Goal: Task Accomplishment & Management: Complete application form

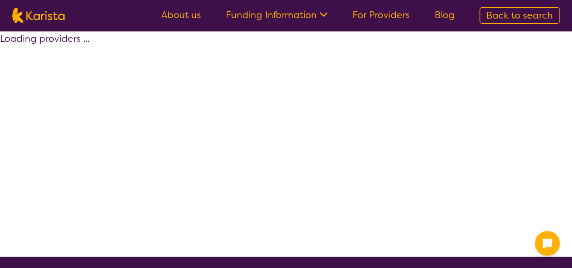
select select "by_score"
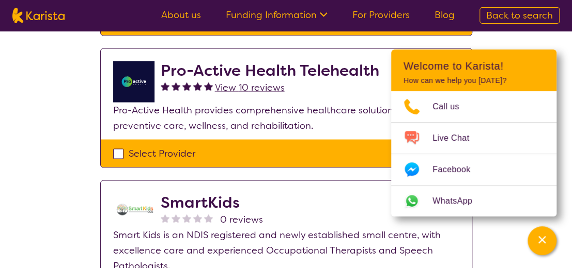
scroll to position [774, 0]
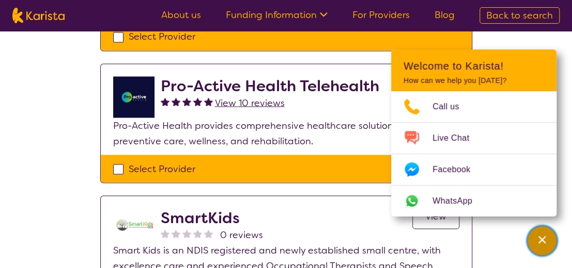
click at [543, 236] on icon "Channel Menu" at bounding box center [541, 240] width 10 height 10
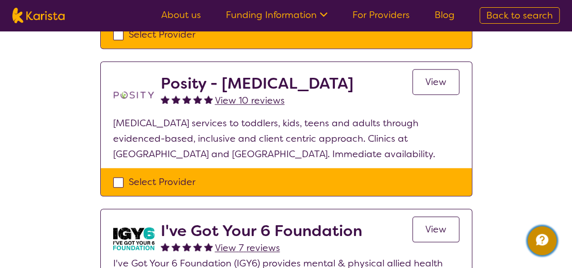
scroll to position [310, 0]
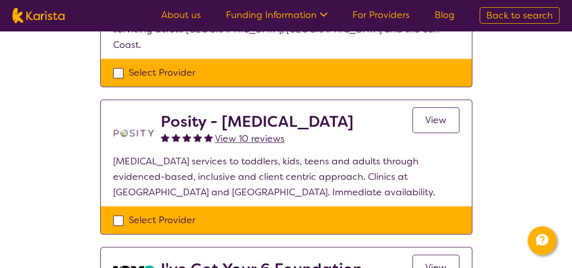
click at [435, 114] on span "View" at bounding box center [435, 120] width 21 height 12
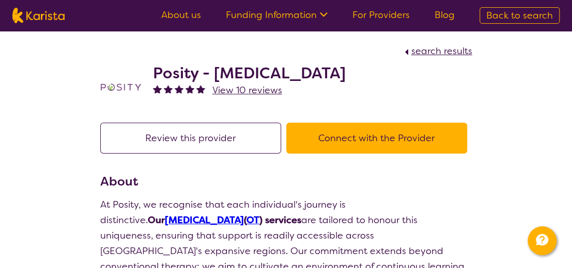
click at [403, 138] on button "Connect with the Provider" at bounding box center [376, 138] width 181 height 31
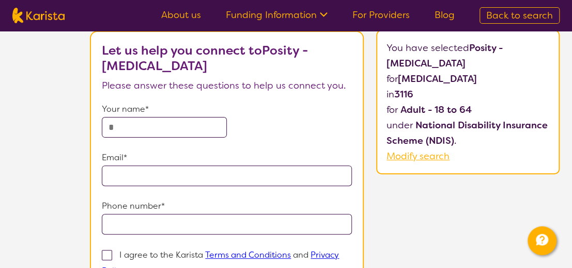
scroll to position [52, 0]
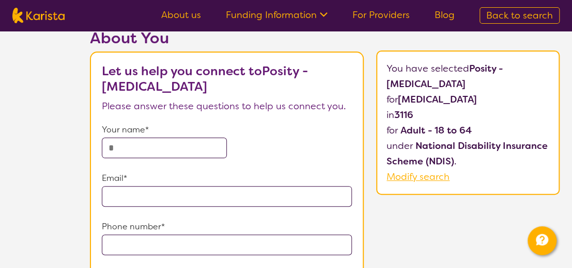
click at [436, 176] on span "Modify search" at bounding box center [417, 177] width 63 height 12
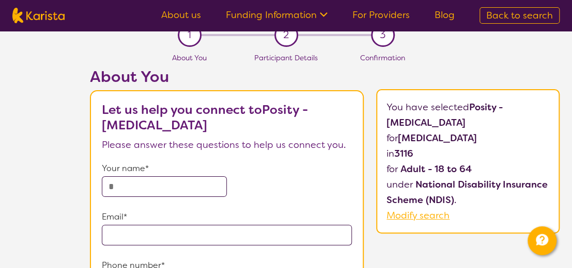
select select "[MEDICAL_DATA]"
select select "AD"
select select "NDIS"
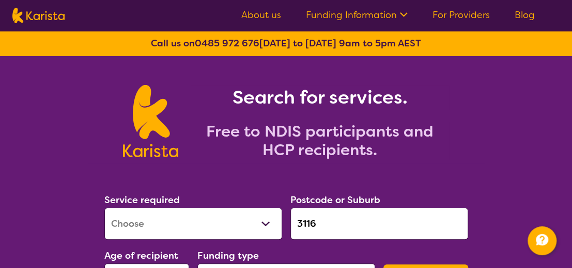
scroll to position [0, 0]
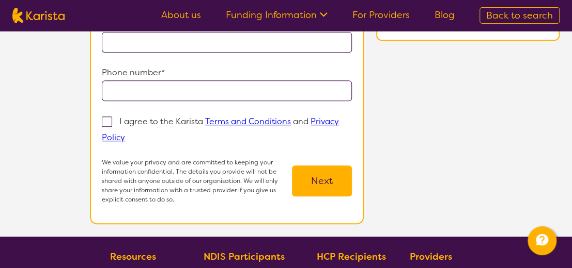
scroll to position [207, 0]
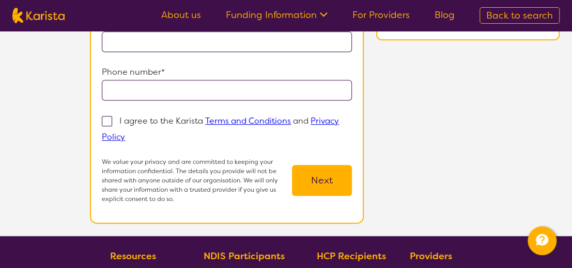
click at [324, 178] on button "Next" at bounding box center [322, 180] width 60 height 31
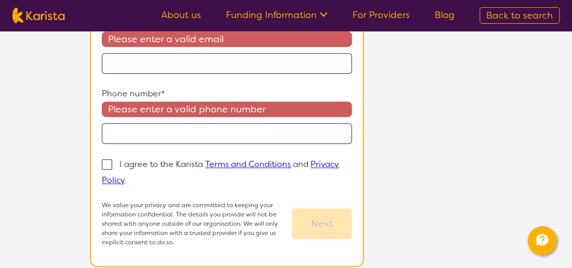
scroll to position [211, 0]
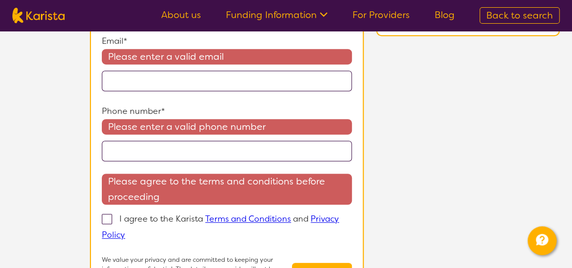
click at [405, 124] on div "About You Let us help you connect to Posity - Occupational Therapy Please answe…" at bounding box center [324, 102] width 494 height 465
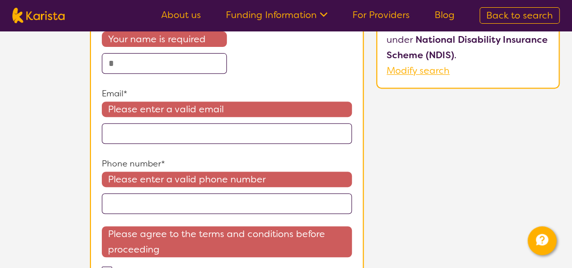
scroll to position [107, 0]
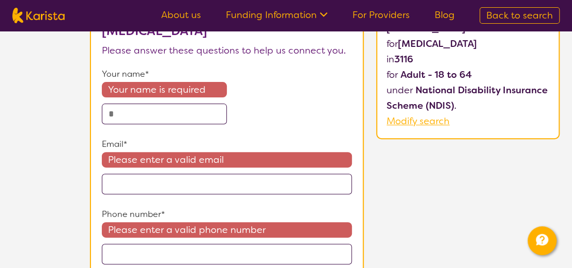
click at [416, 120] on span "Modify search" at bounding box center [417, 121] width 63 height 12
select select "[MEDICAL_DATA]"
select select "AD"
select select "NDIS"
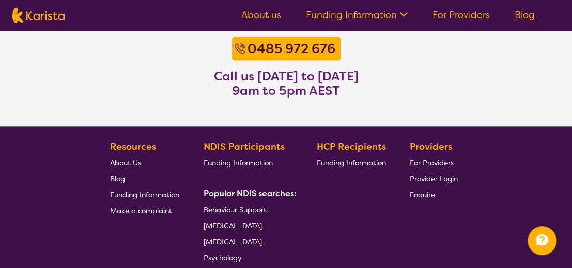
scroll to position [878, 0]
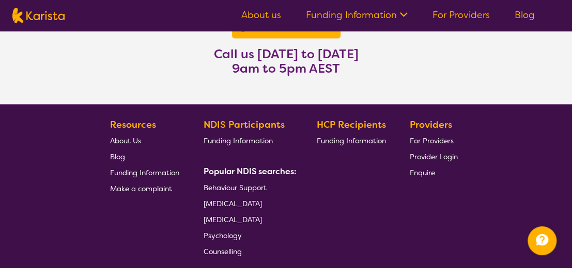
click at [240, 201] on span "[MEDICAL_DATA]" at bounding box center [232, 203] width 58 height 9
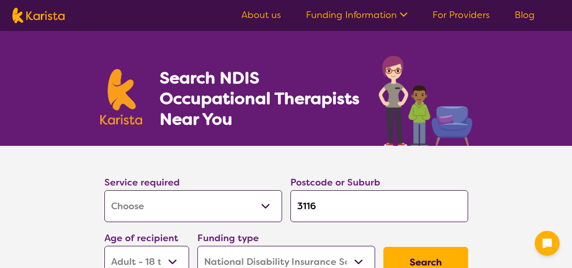
select select "[MEDICAL_DATA]"
select select "AD"
select select "NDIS"
select select "[MEDICAL_DATA]"
select select "AD"
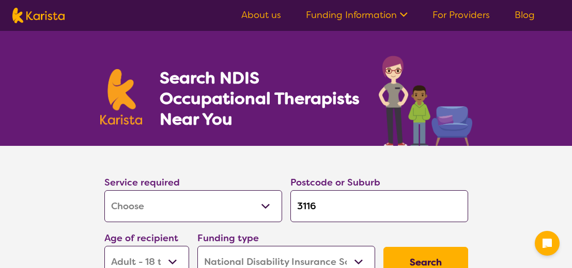
select select "NDIS"
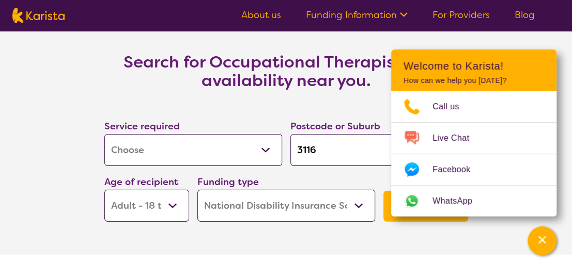
scroll to position [1446, 0]
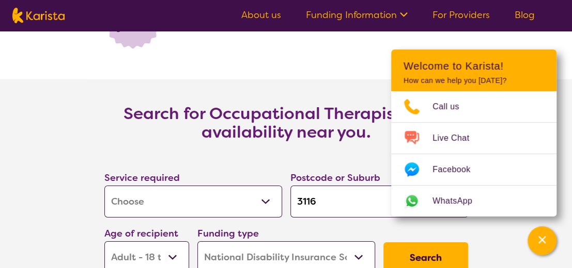
click at [430, 256] on button "Search" at bounding box center [425, 258] width 85 height 31
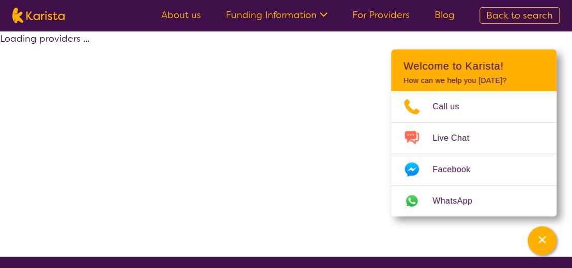
select select "by_score"
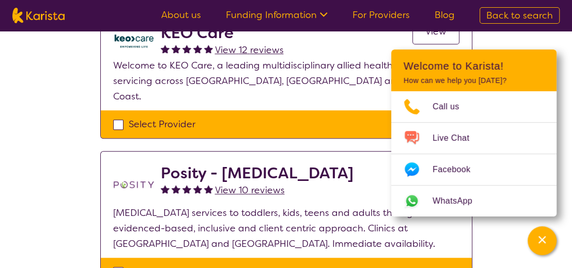
scroll to position [310, 0]
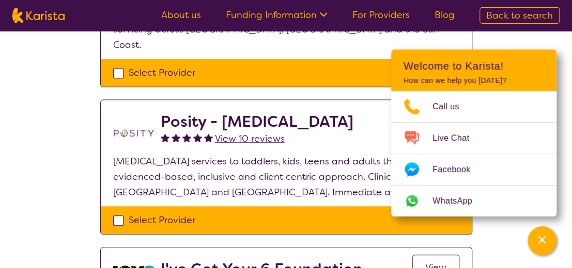
click at [116, 213] on div "Select Provider" at bounding box center [286, 220] width 346 height 15
checkbox input "true"
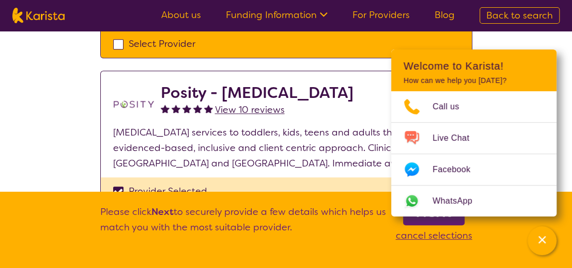
scroll to position [361, 0]
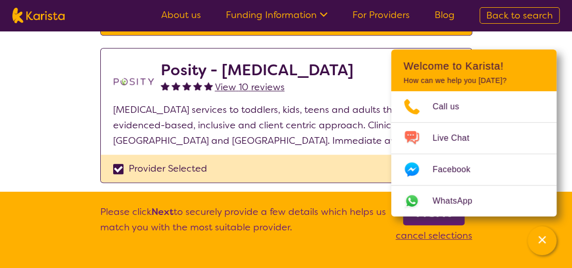
click at [542, 238] on icon "Channel Menu" at bounding box center [541, 240] width 10 height 10
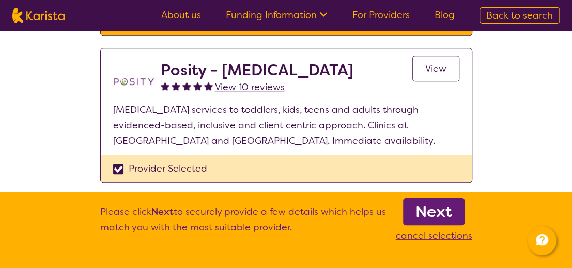
click at [444, 211] on b "Next" at bounding box center [433, 212] width 37 height 21
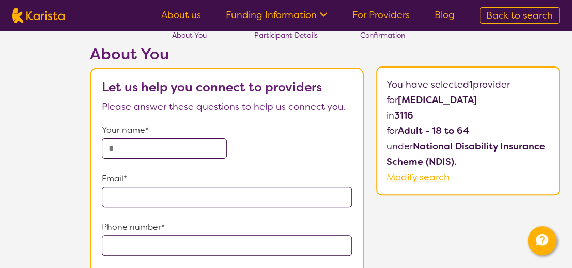
scroll to position [52, 0]
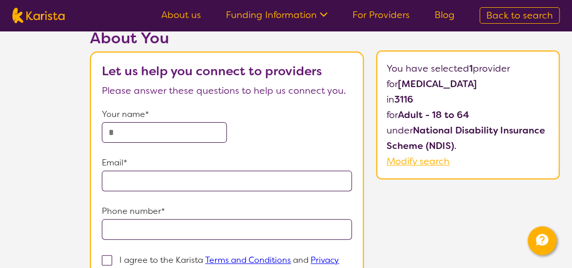
click at [126, 129] on input "text" at bounding box center [164, 132] width 125 height 21
type input "**********"
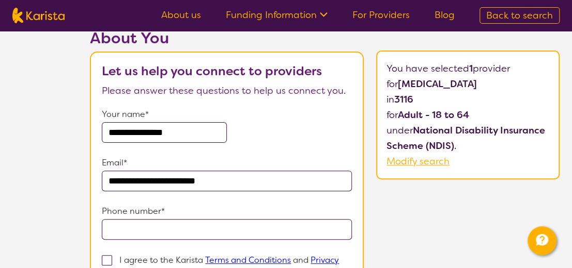
type input "**********"
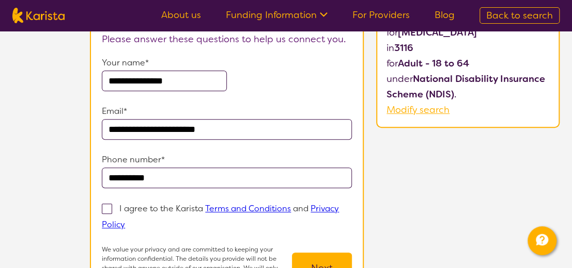
click at [109, 208] on span at bounding box center [107, 209] width 10 height 10
click at [125, 221] on input "I agree to the Karista Terms and Conditions and Privacy Policy" at bounding box center [128, 224] width 7 height 7
checkbox input "true"
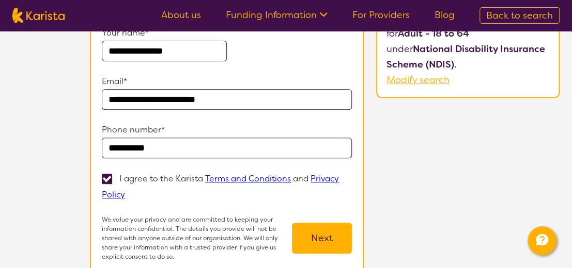
scroll to position [155, 0]
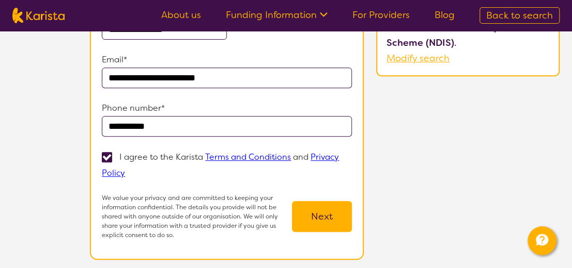
click at [319, 216] on button "Next" at bounding box center [322, 216] width 60 height 31
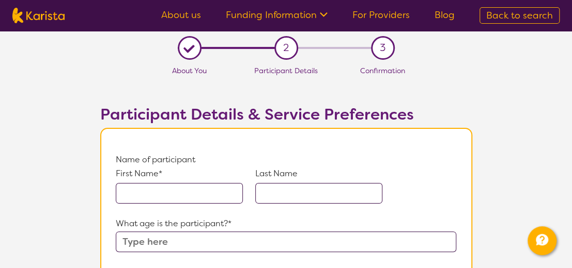
click at [150, 190] on input "text" at bounding box center [179, 193] width 127 height 21
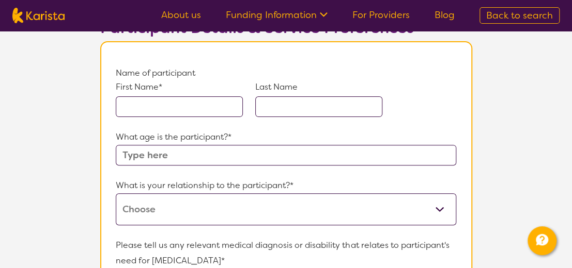
scroll to position [103, 0]
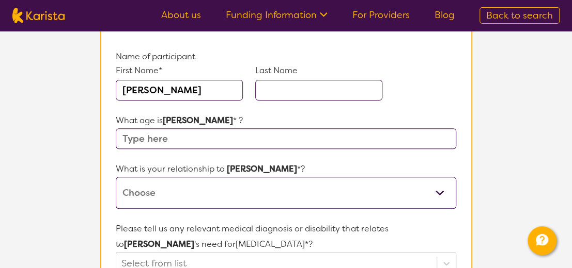
type input "[PERSON_NAME]"
click at [278, 87] on input "text" at bounding box center [318, 90] width 127 height 21
drag, startPoint x: 285, startPoint y: 95, endPoint x: 306, endPoint y: 107, distance: 23.4
click at [286, 96] on input "text" at bounding box center [318, 90] width 127 height 21
type input "[PERSON_NAME]"
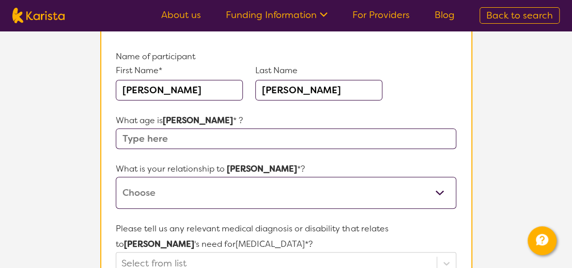
click at [134, 136] on input "text" at bounding box center [286, 139] width 340 height 21
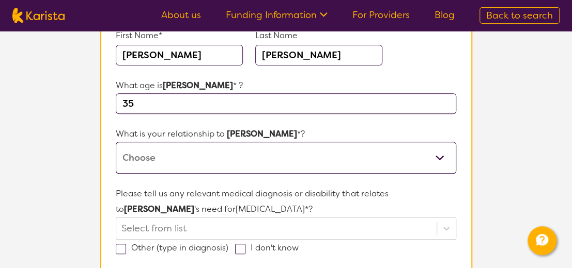
scroll to position [155, 0]
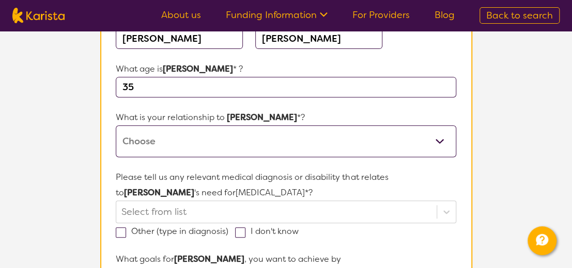
type input "35"
drag, startPoint x: 129, startPoint y: 140, endPoint x: 135, endPoint y: 134, distance: 9.5
click at [130, 139] on select "This request is for myself I am their parent I am their child I am their spouse…" at bounding box center [286, 141] width 340 height 32
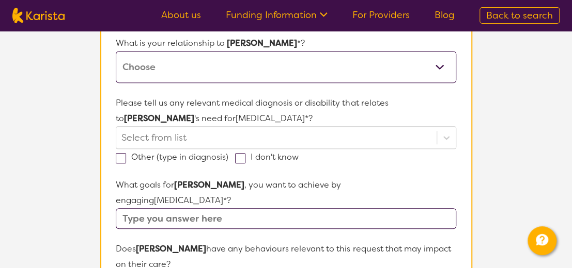
scroll to position [207, 0]
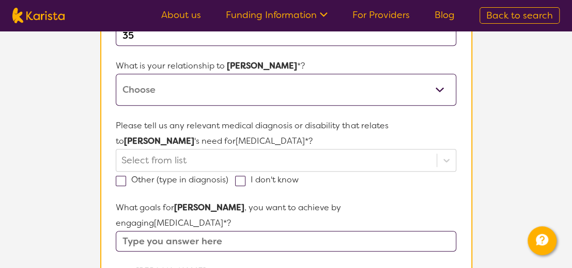
click at [440, 86] on select "This request is for myself I am their parent I am their child I am their spouse…" at bounding box center [286, 90] width 340 height 32
select select "I am their parent"
click at [116, 74] on select "This request is for myself I am their parent I am their child I am their spouse…" at bounding box center [286, 90] width 340 height 32
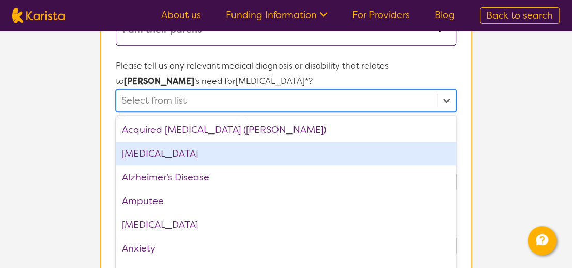
click at [443, 112] on div "option [MEDICAL_DATA] focused, 2 of 75. 75 results available. Use Up and Down t…" at bounding box center [286, 100] width 340 height 23
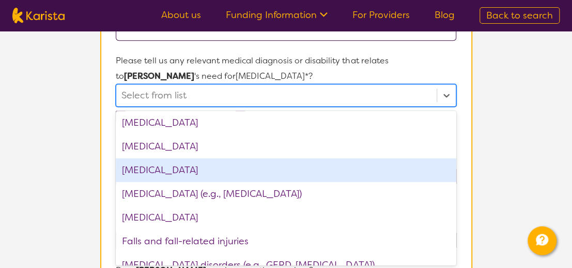
scroll to position [568, 0]
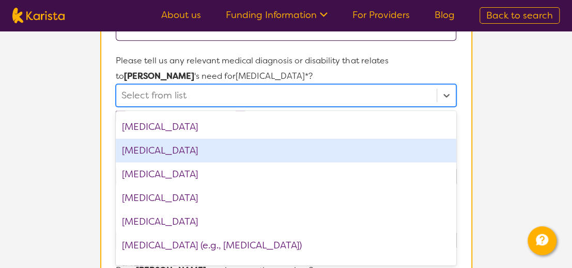
click at [400, 150] on div "[MEDICAL_DATA]" at bounding box center [286, 151] width 340 height 24
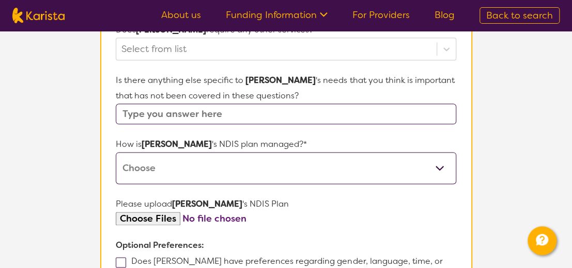
scroll to position [530, 0]
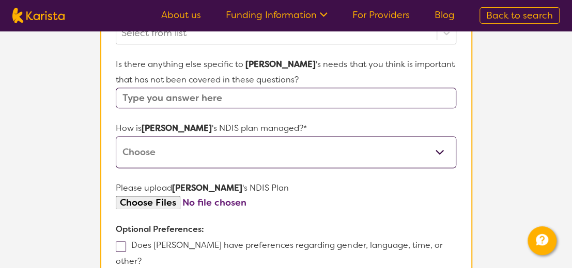
click at [435, 136] on select "Self-managed NDIS plan Managed by a registered plan management provider (not th…" at bounding box center [286, 152] width 340 height 32
select select "Self Managed"
click at [116, 136] on select "Self-managed NDIS plan Managed by a registered plan management provider (not th…" at bounding box center [286, 152] width 340 height 32
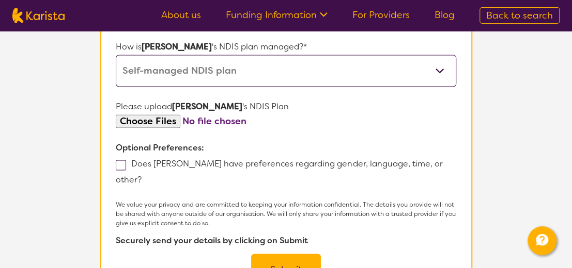
scroll to position [633, 0]
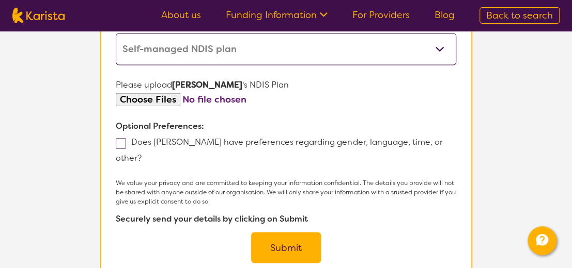
click at [118, 138] on span at bounding box center [121, 143] width 10 height 10
click at [141, 154] on input "Does [PERSON_NAME] have preferences regarding gender, language, time, or other?" at bounding box center [144, 157] width 7 height 7
checkbox input "true"
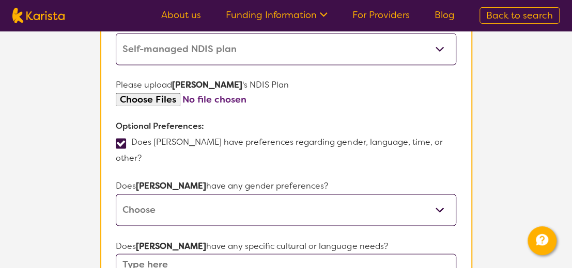
click at [443, 194] on select "[DEMOGRAPHIC_DATA] [DEMOGRAPHIC_DATA] Other No Preference" at bounding box center [286, 210] width 340 height 32
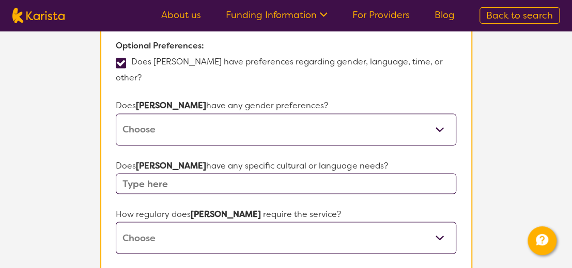
scroll to position [736, 0]
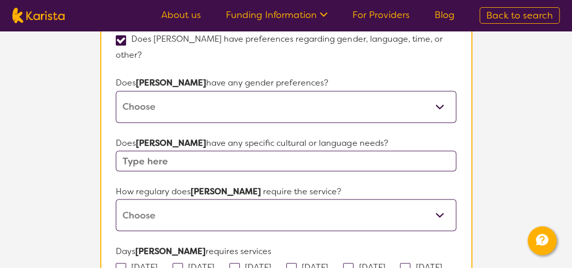
click at [436, 199] on select "Daily Twice a week Weekly Every fortnight Monthly Other" at bounding box center [286, 215] width 340 height 32
select select "Daily"
click at [116, 199] on select "Daily Twice a week Weekly Every fortnight Monthly Other" at bounding box center [286, 215] width 340 height 32
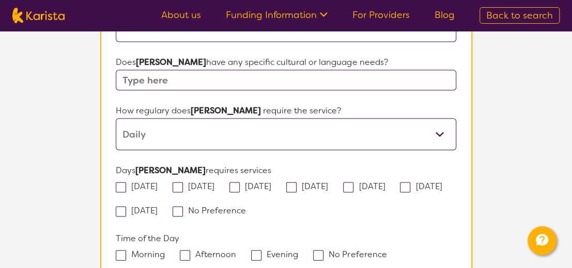
scroll to position [839, 0]
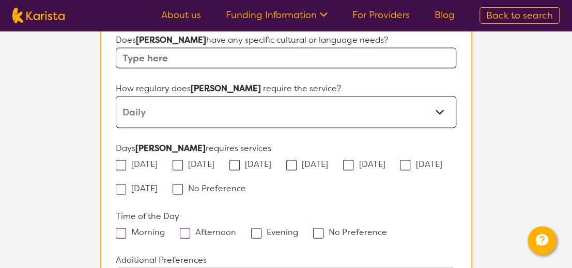
click at [120, 160] on span at bounding box center [121, 165] width 10 height 10
click at [157, 160] on input "[DATE]" at bounding box center [160, 163] width 7 height 7
checkbox input "true"
click at [240, 160] on span at bounding box center [234, 165] width 10 height 10
click at [271, 160] on input "[DATE]" at bounding box center [274, 163] width 7 height 7
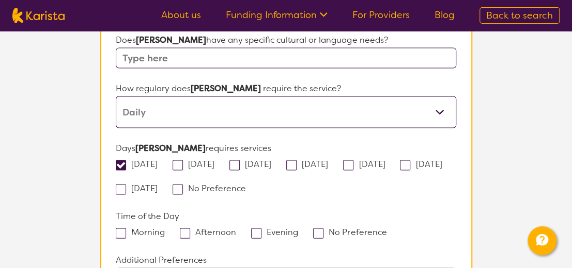
checkbox input "true"
click at [296, 160] on span at bounding box center [291, 165] width 10 height 10
click at [328, 160] on input "[DATE]" at bounding box center [331, 163] width 7 height 7
checkbox input "true"
drag, startPoint x: 183, startPoint y: 129, endPoint x: 194, endPoint y: 128, distance: 11.4
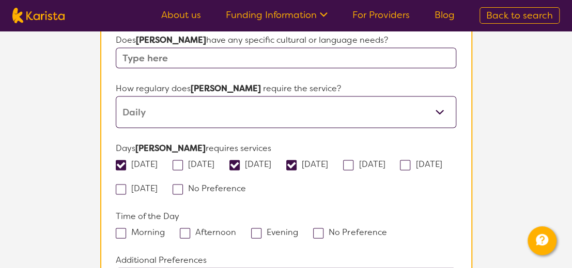
click at [183, 160] on span at bounding box center [177, 165] width 10 height 10
click at [214, 160] on input "[DATE]" at bounding box center [217, 163] width 7 height 7
checkbox input "true"
click at [353, 160] on span at bounding box center [348, 165] width 10 height 10
click at [391, 160] on input "[DATE]" at bounding box center [388, 163] width 7 height 7
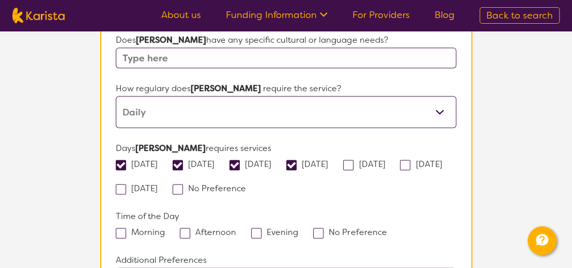
checkbox input "true"
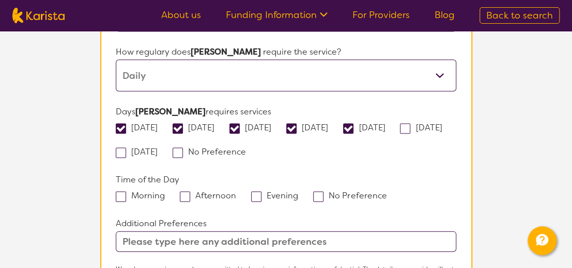
scroll to position [891, 0]
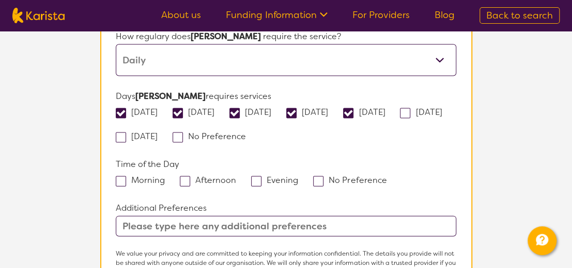
click at [120, 177] on span at bounding box center [121, 182] width 10 height 10
click at [165, 177] on input "Morning" at bounding box center [168, 180] width 7 height 7
checkbox input "true"
click at [184, 177] on span at bounding box center [185, 182] width 10 height 10
click at [236, 177] on input "Afternoon" at bounding box center [239, 180] width 7 height 7
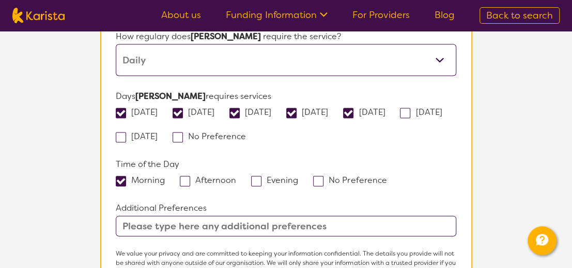
checkbox input "true"
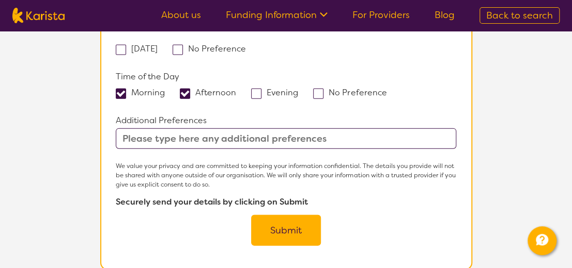
scroll to position [994, 0]
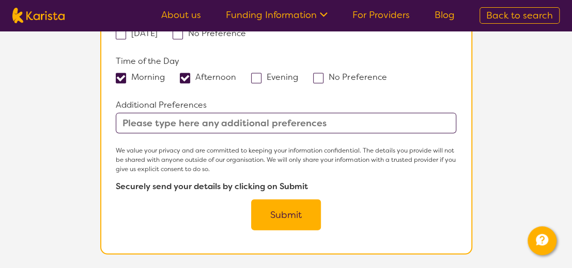
click at [284, 200] on button "Submit" at bounding box center [286, 215] width 70 height 31
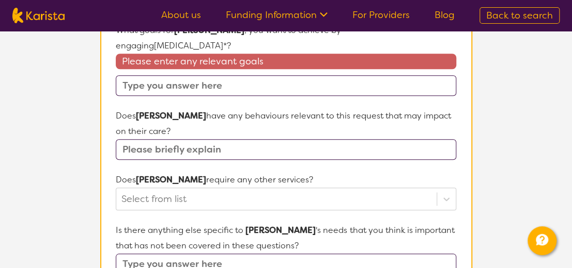
scroll to position [401, 0]
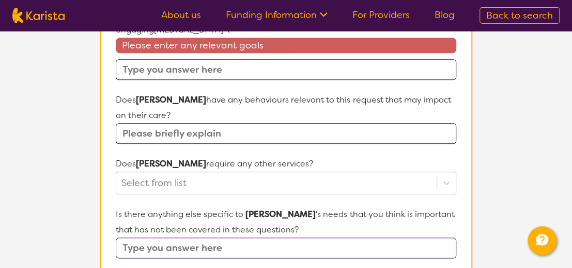
click at [133, 123] on input "text" at bounding box center [286, 133] width 340 height 21
type input "No"
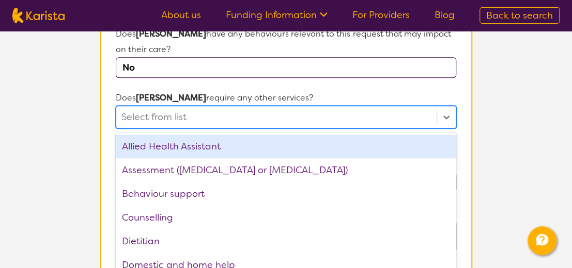
click at [152, 129] on div "option Allied Health Assistant focused, 1 of 21. 21 results available. Use Up a…" at bounding box center [286, 117] width 340 height 23
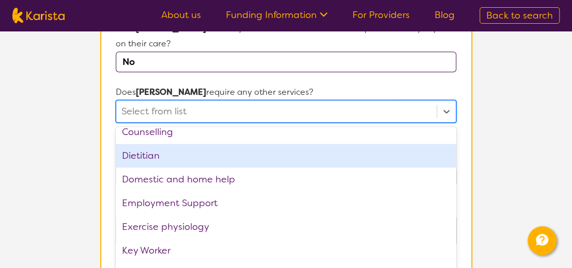
scroll to position [103, 0]
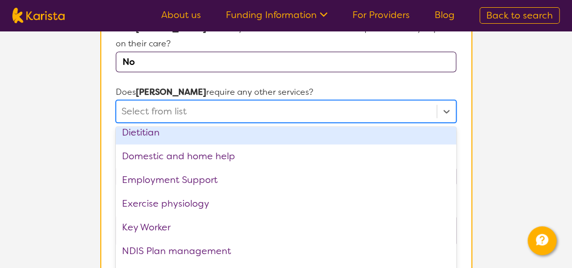
click at [390, 121] on div "Dietitian" at bounding box center [286, 133] width 340 height 24
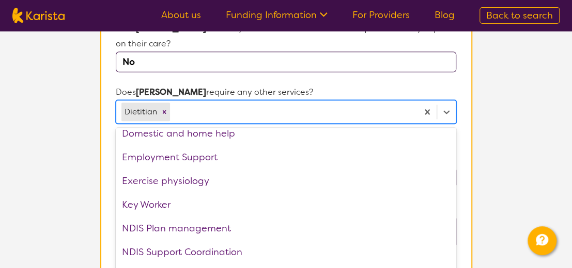
scroll to position [80, 0]
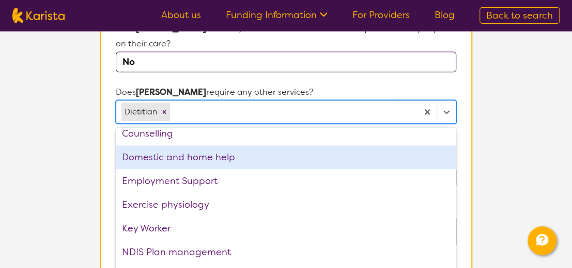
click at [382, 146] on div "Domestic and home help" at bounding box center [286, 158] width 340 height 24
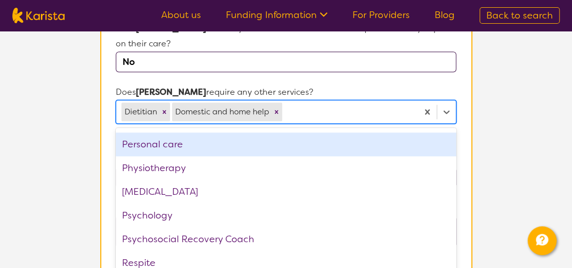
scroll to position [286, 0]
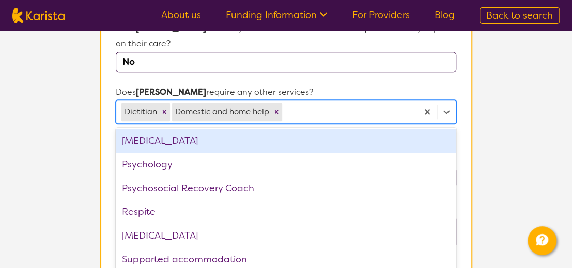
click at [381, 129] on div "[MEDICAL_DATA]" at bounding box center [286, 141] width 340 height 24
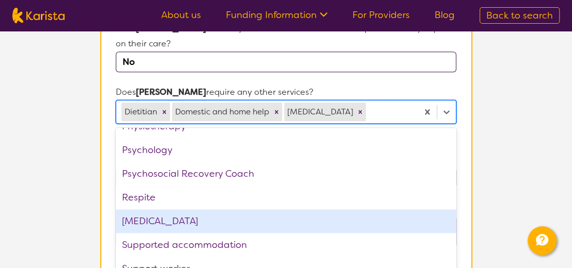
click at [340, 210] on div "[MEDICAL_DATA]" at bounding box center [286, 222] width 340 height 24
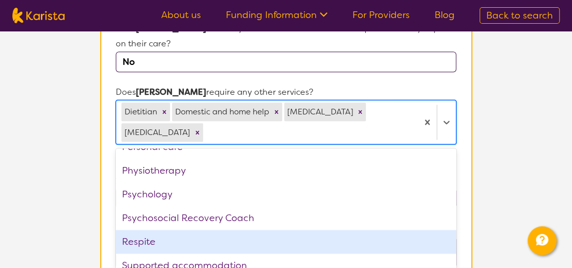
click at [340, 230] on div "Respite" at bounding box center [286, 242] width 340 height 24
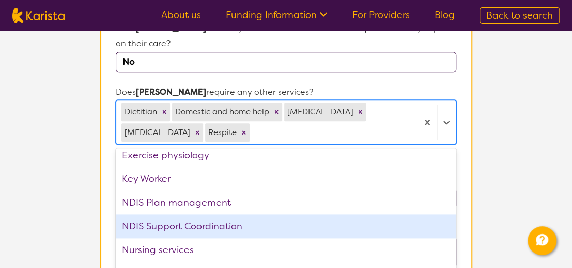
scroll to position [74, 0]
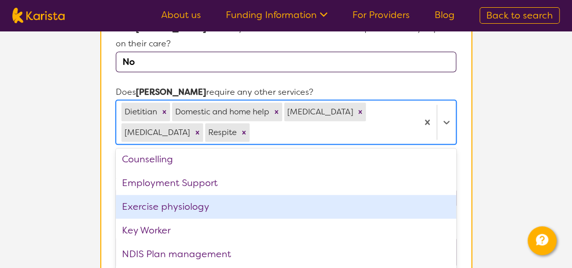
click at [355, 195] on div "Exercise physiology" at bounding box center [286, 207] width 340 height 24
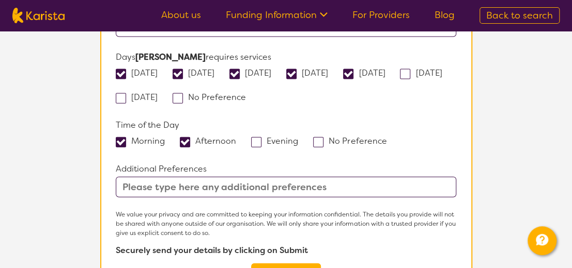
scroll to position [1041, 0]
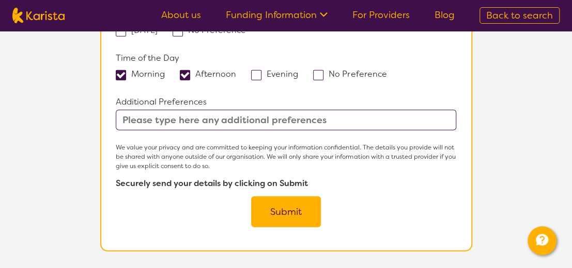
click at [301, 197] on button "Submit" at bounding box center [286, 212] width 70 height 31
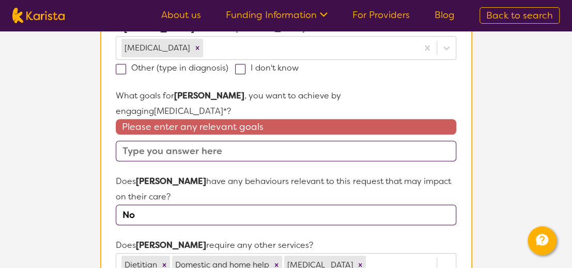
click at [124, 141] on input "text" at bounding box center [286, 151] width 340 height 21
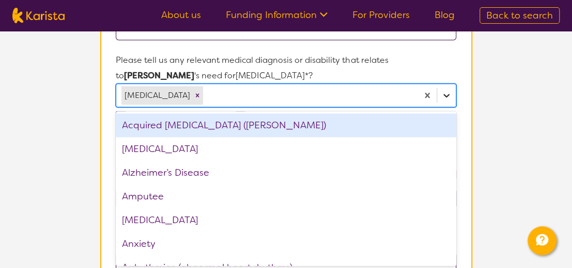
scroll to position [273, 0]
click at [442, 98] on icon at bounding box center [446, 95] width 10 height 10
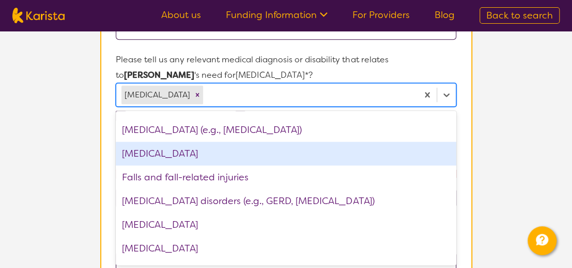
scroll to position [671, 0]
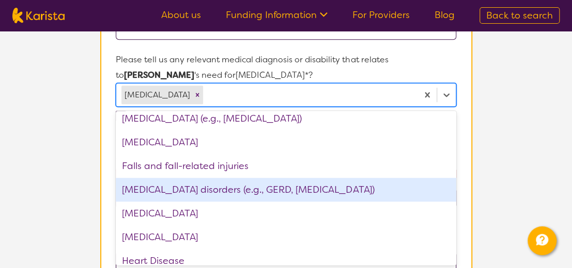
click at [373, 182] on div "[MEDICAL_DATA] disorders (e.g., GERD, [MEDICAL_DATA])" at bounding box center [286, 190] width 340 height 24
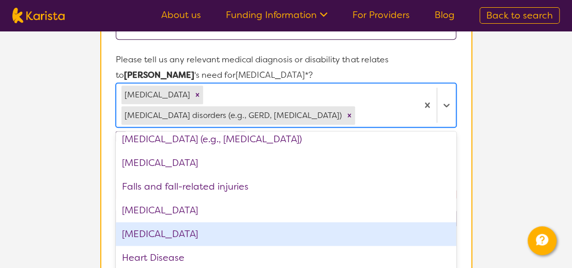
click at [331, 227] on div "[MEDICAL_DATA]" at bounding box center [286, 235] width 340 height 24
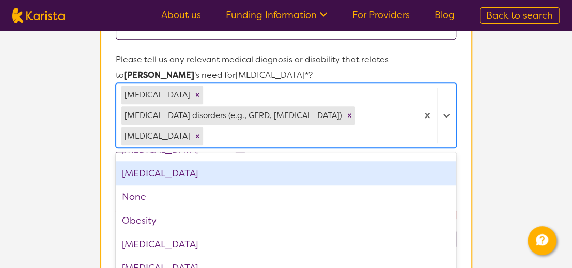
scroll to position [1084, 0]
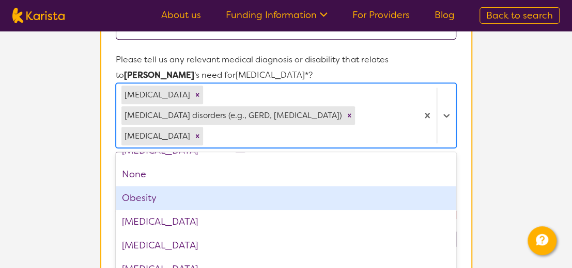
click at [392, 186] on div "Obesity" at bounding box center [286, 198] width 340 height 24
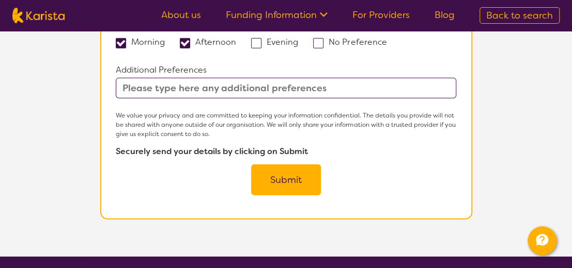
scroll to position [1150, 0]
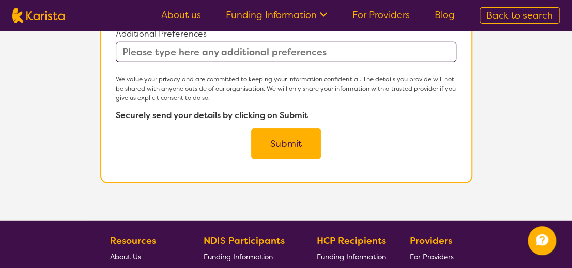
click at [297, 129] on button "Submit" at bounding box center [286, 144] width 70 height 31
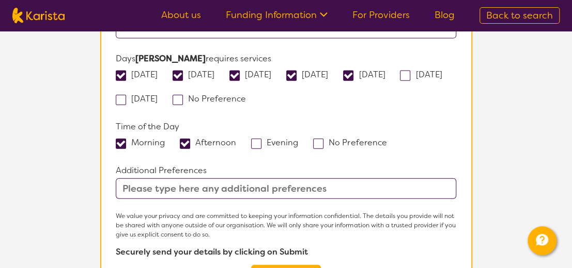
scroll to position [1115, 0]
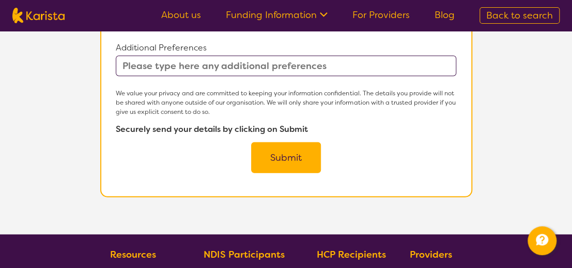
type input "Needs occupation and interests"
click at [284, 142] on button "Submit" at bounding box center [286, 157] width 70 height 31
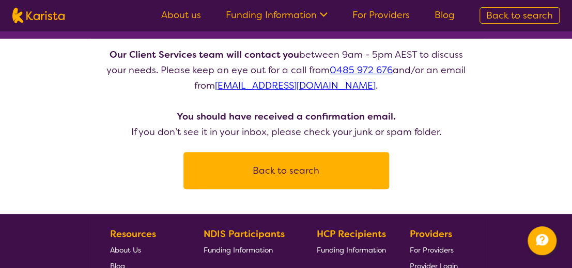
scroll to position [103, 0]
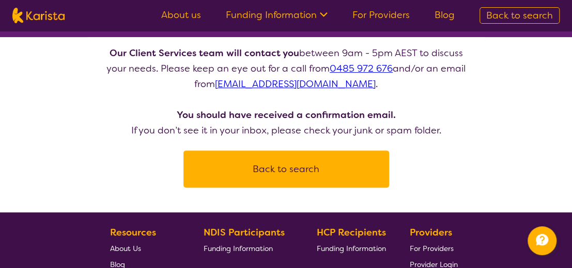
click at [291, 169] on button "Back to search" at bounding box center [286, 169] width 181 height 31
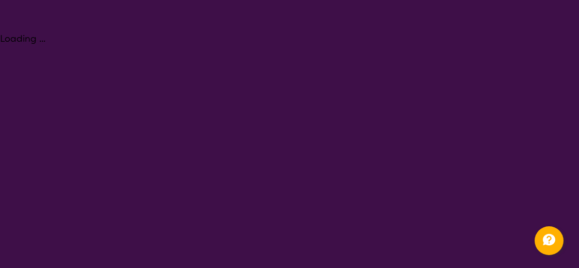
select select "[MEDICAL_DATA]"
select select "AD"
select select "NDIS"
select select "[MEDICAL_DATA]"
select select "AD"
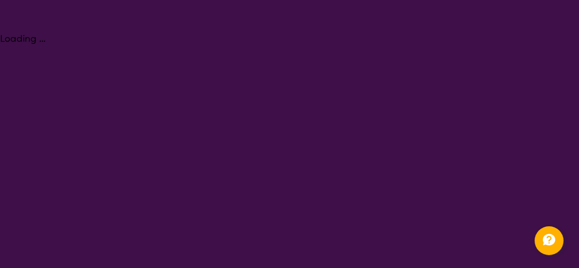
select select "NDIS"
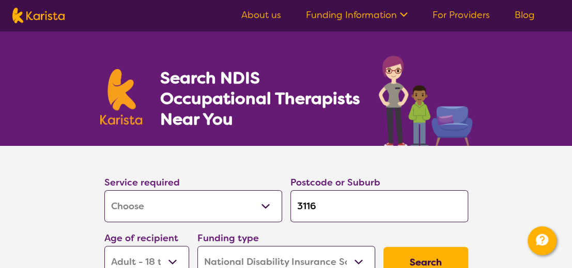
click at [269, 11] on link "About us" at bounding box center [261, 15] width 40 height 12
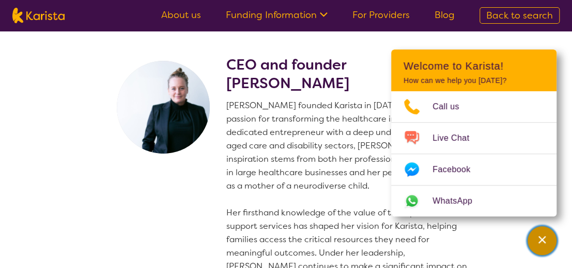
click at [537, 237] on icon "Channel Menu" at bounding box center [541, 240] width 10 height 10
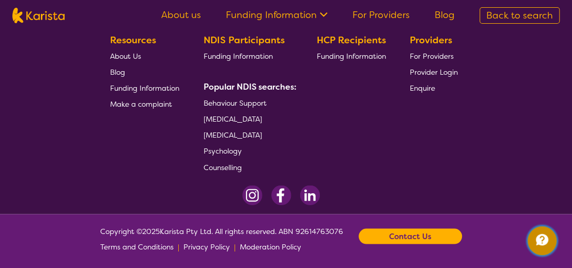
scroll to position [2408, 0]
click at [446, 54] on span "For Providers" at bounding box center [431, 55] width 44 height 9
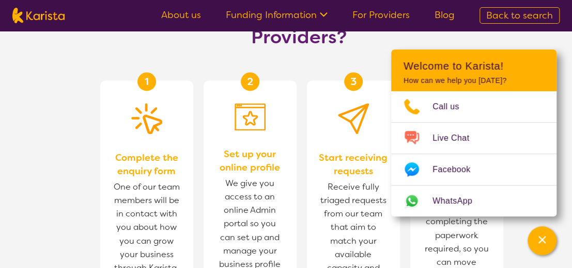
scroll to position [568, 0]
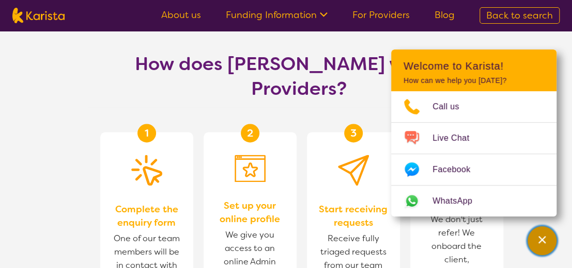
click at [542, 237] on icon "Channel Menu" at bounding box center [541, 240] width 10 height 10
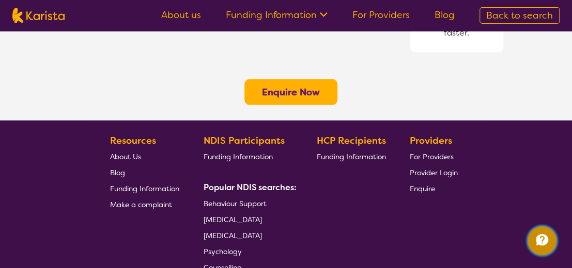
scroll to position [978, 0]
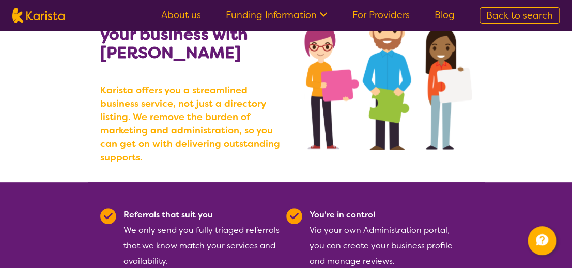
scroll to position [100, 0]
